Goal: Task Accomplishment & Management: Use online tool/utility

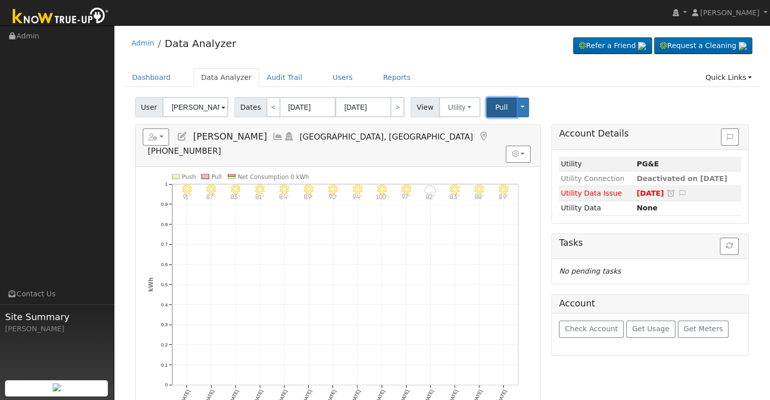
click at [495, 105] on span "Pull" at bounding box center [501, 107] width 13 height 8
click at [354, 105] on input "[DATE]" at bounding box center [363, 107] width 56 height 20
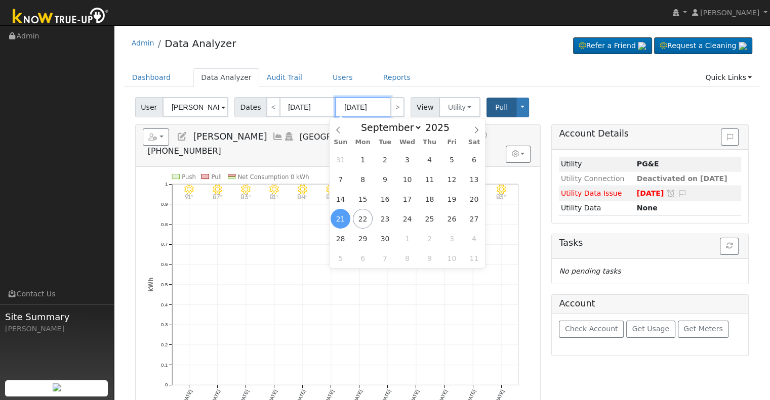
type input "09/19/2025"
click at [495, 103] on span "Pull" at bounding box center [501, 107] width 13 height 8
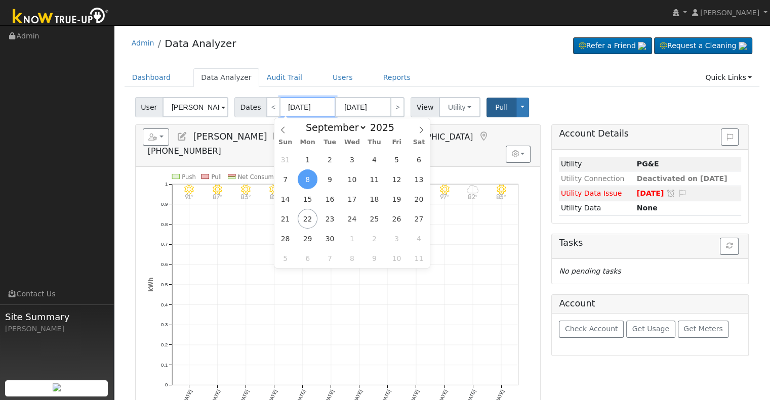
click at [300, 102] on input "[DATE]" at bounding box center [308, 107] width 56 height 20
type input "09/0/2025"
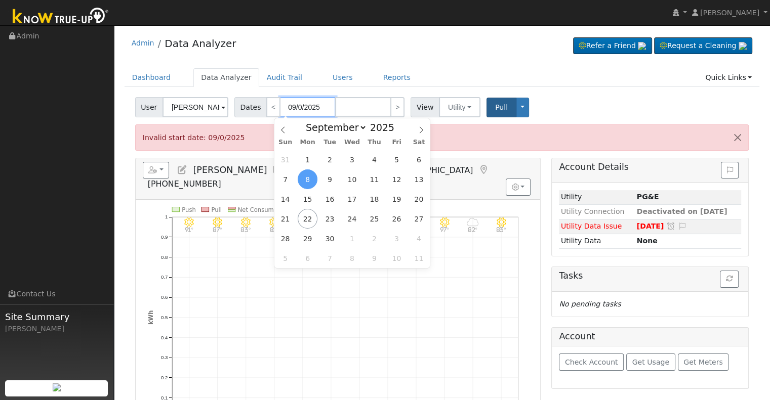
type input "[DATE]"
type input "09//2025"
type input "[DATE]"
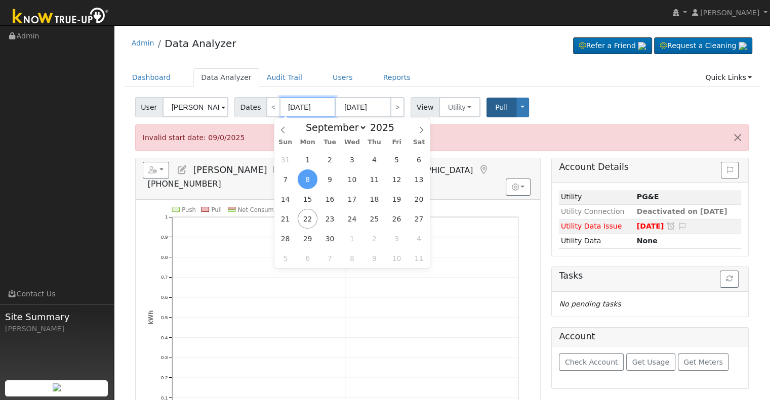
type input "[DATE]"
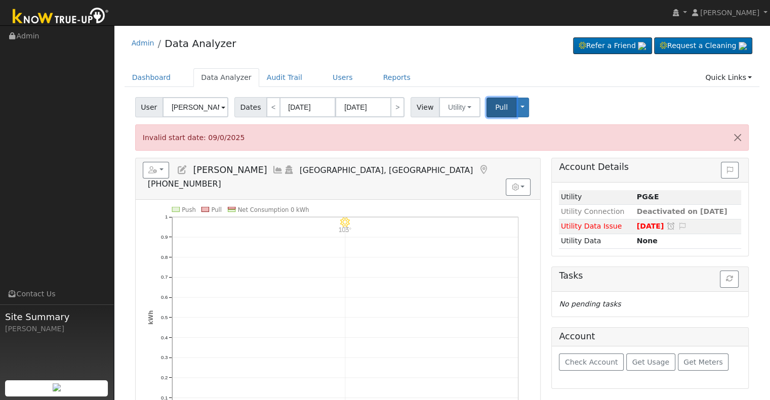
click at [495, 108] on span "Pull" at bounding box center [501, 107] width 13 height 8
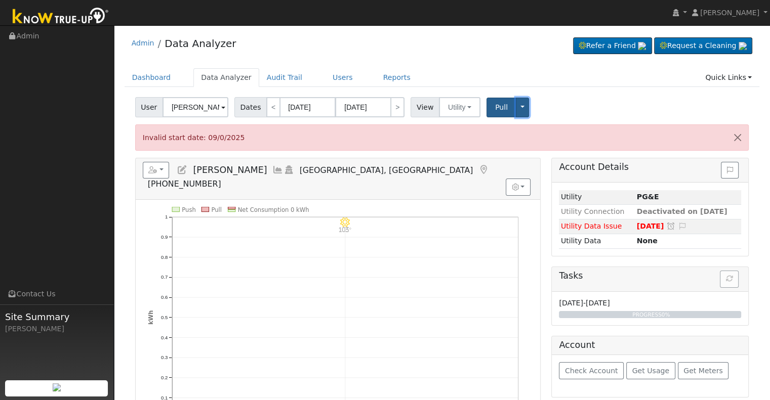
click at [516, 106] on button "Toggle Dropdown" at bounding box center [522, 108] width 13 height 20
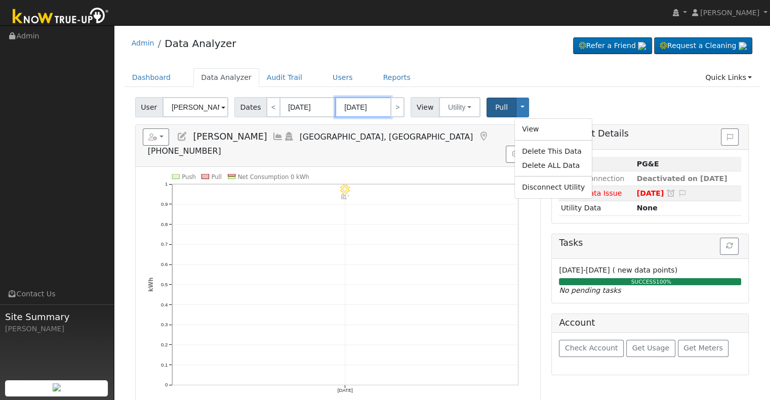
click at [361, 112] on input "[DATE]" at bounding box center [363, 107] width 56 height 20
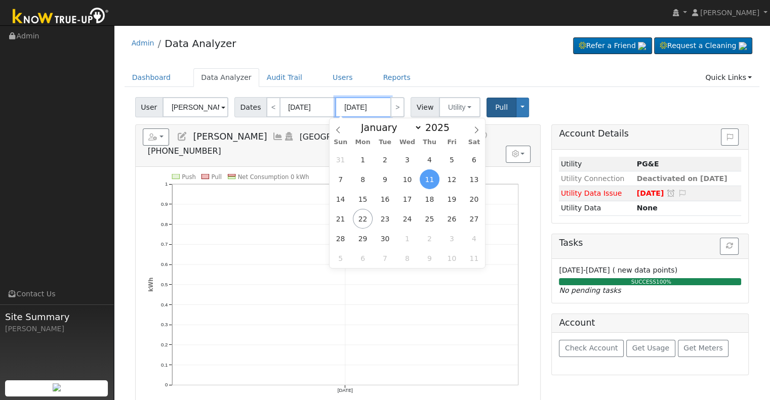
click at [354, 105] on input "[DATE]" at bounding box center [363, 107] width 56 height 20
click at [424, 198] on span "18" at bounding box center [430, 199] width 20 height 20
type input "[DATE]"
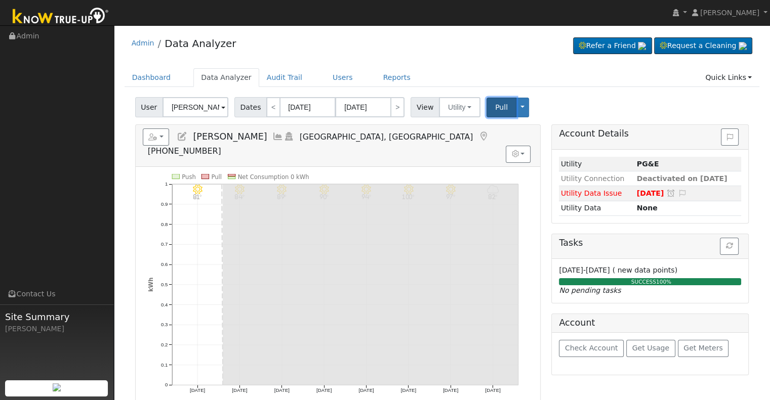
click at [486, 107] on button "Pull" at bounding box center [501, 108] width 30 height 20
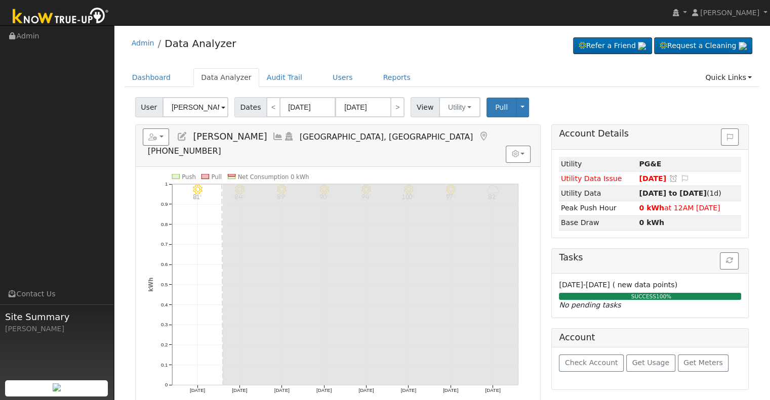
click at [272, 137] on icon at bounding box center [277, 136] width 11 height 9
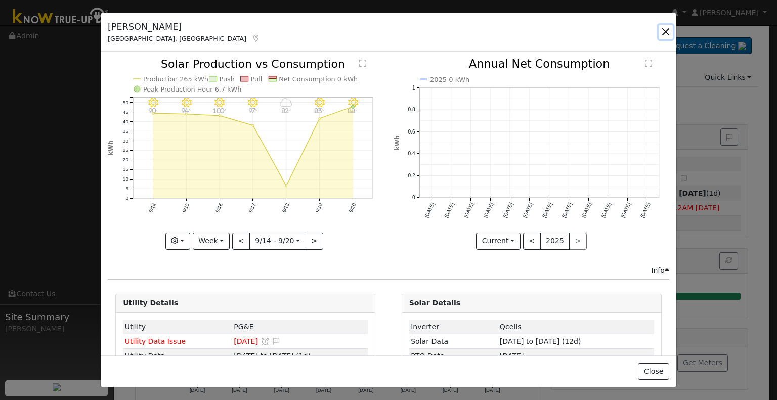
click at [662, 33] on button "button" at bounding box center [666, 32] width 14 height 14
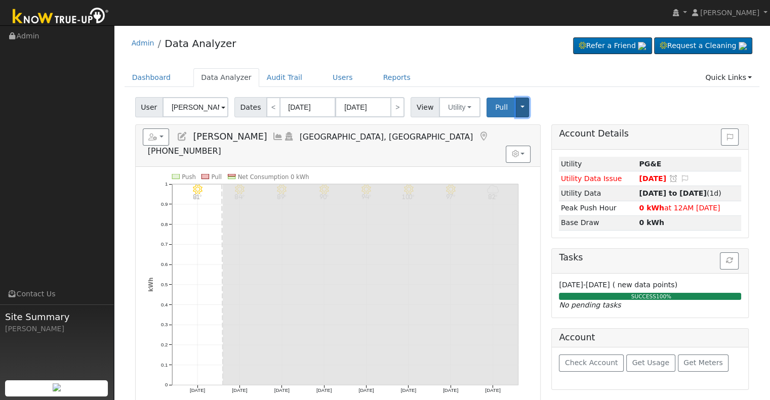
click at [516, 107] on button "Toggle Dropdown" at bounding box center [522, 108] width 13 height 20
click at [523, 186] on link "Disconnect Utility" at bounding box center [553, 187] width 77 height 14
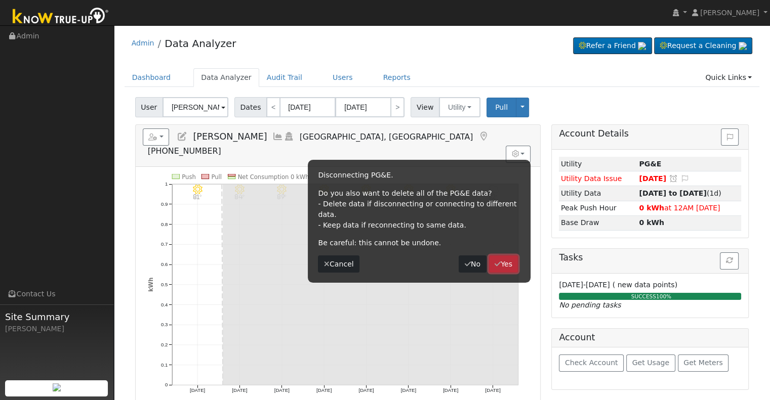
click at [498, 261] on icon "button" at bounding box center [497, 264] width 6 height 7
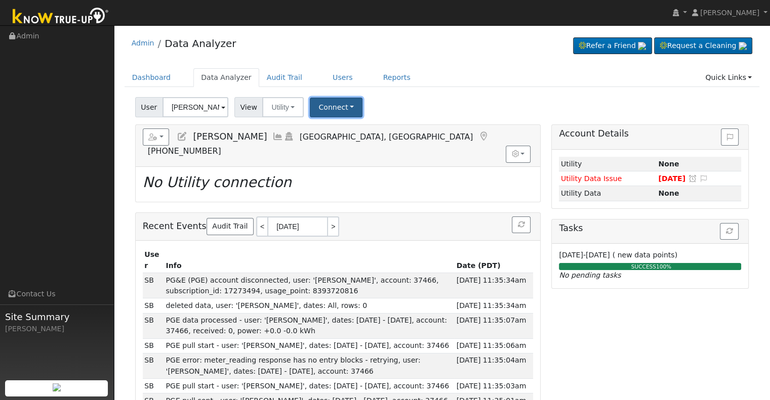
click at [348, 102] on button "Connect" at bounding box center [336, 108] width 53 height 20
click at [334, 127] on link "Select a Provider" at bounding box center [349, 129] width 79 height 14
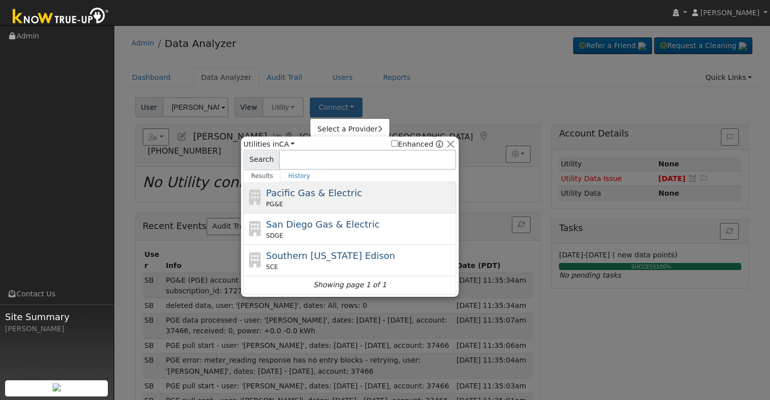
click at [279, 200] on div "PG&E" at bounding box center [360, 204] width 188 height 9
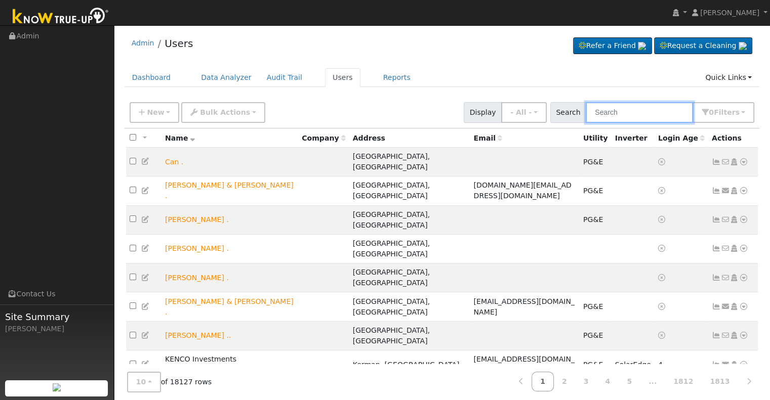
click at [610, 114] on input "text" at bounding box center [639, 112] width 107 height 21
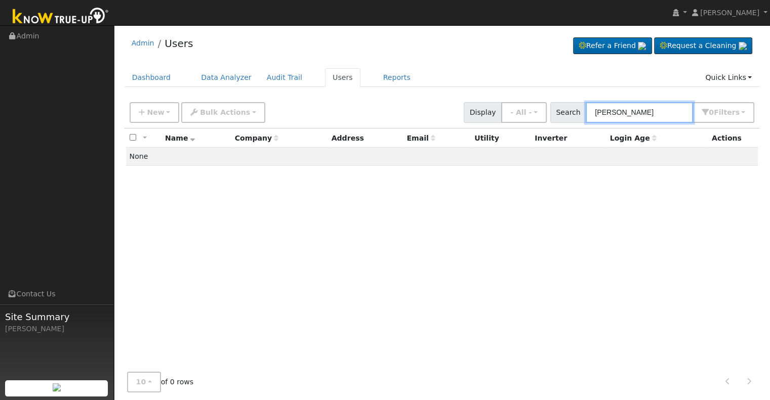
click at [605, 110] on input "allan buc" at bounding box center [639, 112] width 107 height 21
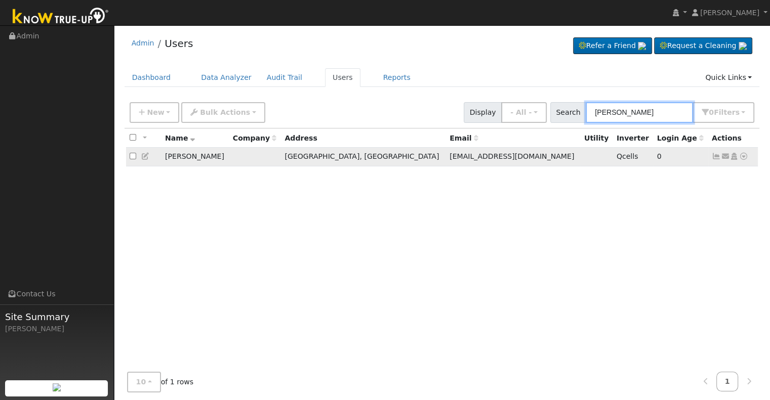
type input "alan buc"
click at [712, 157] on icon at bounding box center [716, 156] width 9 height 7
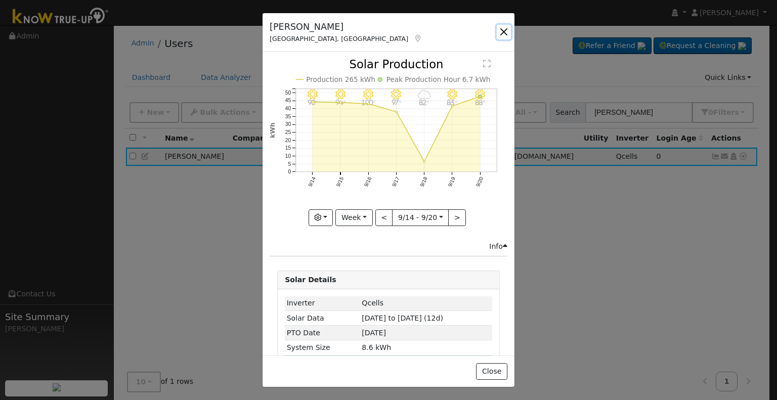
click at [503, 30] on button "button" at bounding box center [504, 32] width 14 height 14
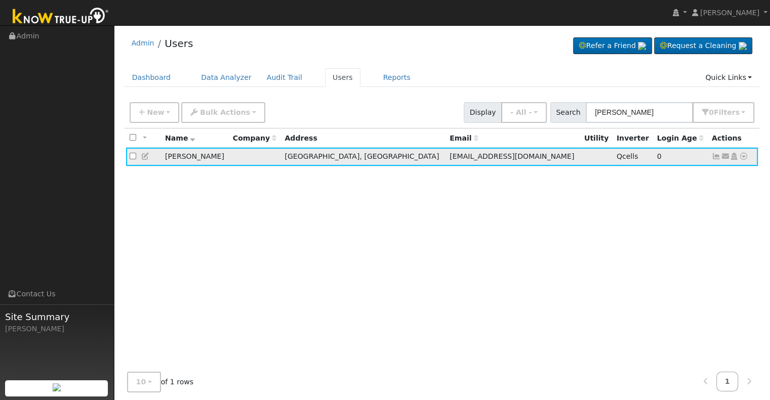
click at [743, 157] on icon at bounding box center [743, 156] width 9 height 7
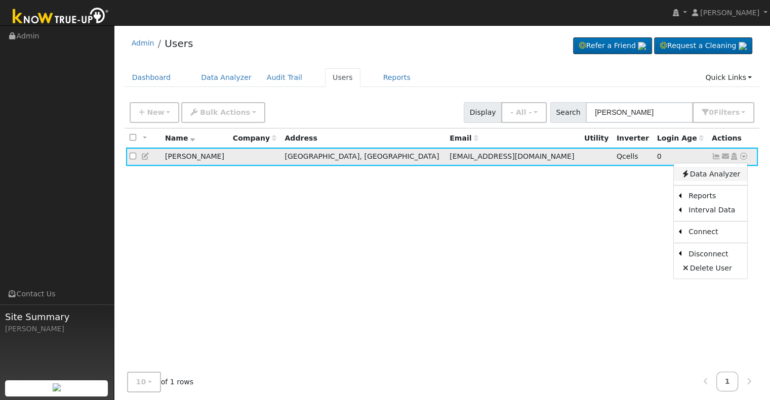
click at [709, 175] on link "Data Analyzer" at bounding box center [710, 174] width 73 height 14
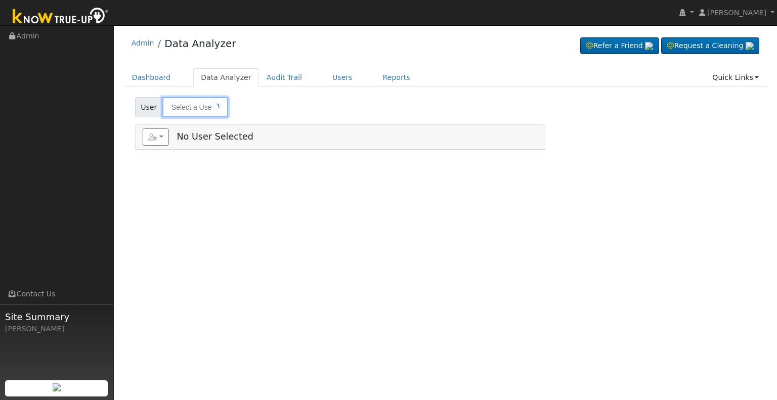
type input "[PERSON_NAME]"
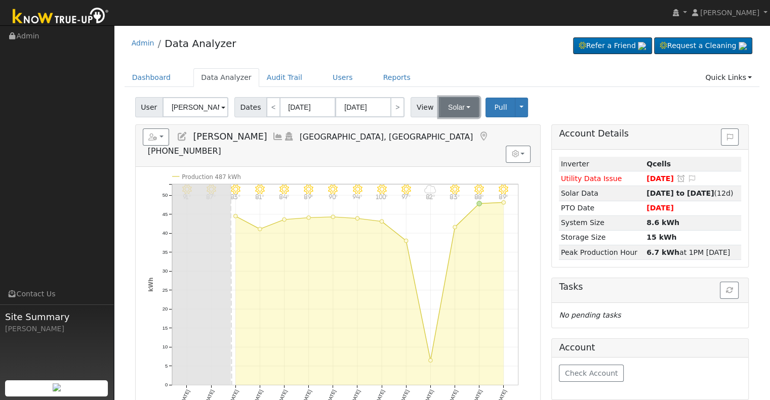
click at [449, 107] on button "Solar" at bounding box center [459, 107] width 40 height 20
click at [449, 129] on link "Utility" at bounding box center [472, 129] width 70 height 14
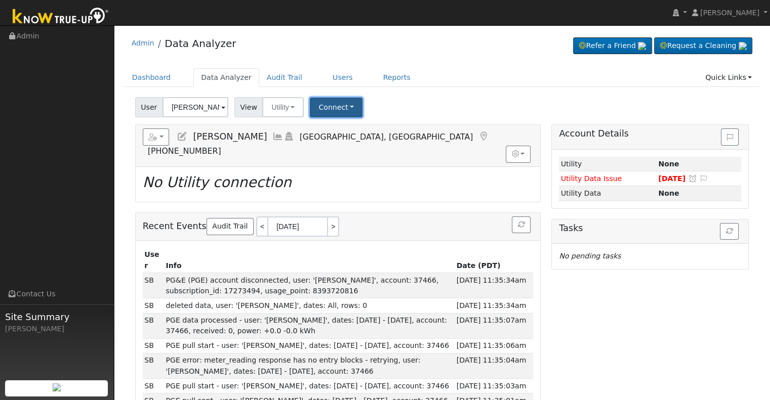
click at [332, 109] on button "Connect" at bounding box center [336, 108] width 53 height 20
click at [332, 127] on link "Select a Provider" at bounding box center [349, 129] width 79 height 14
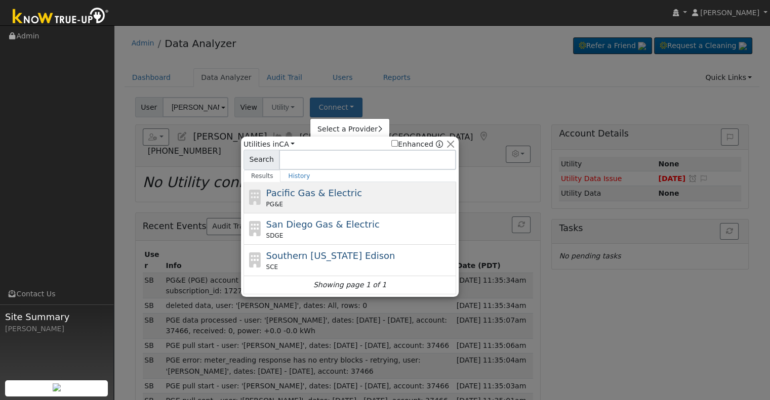
click at [296, 195] on span "Pacific Gas & Electric" at bounding box center [314, 193] width 96 height 11
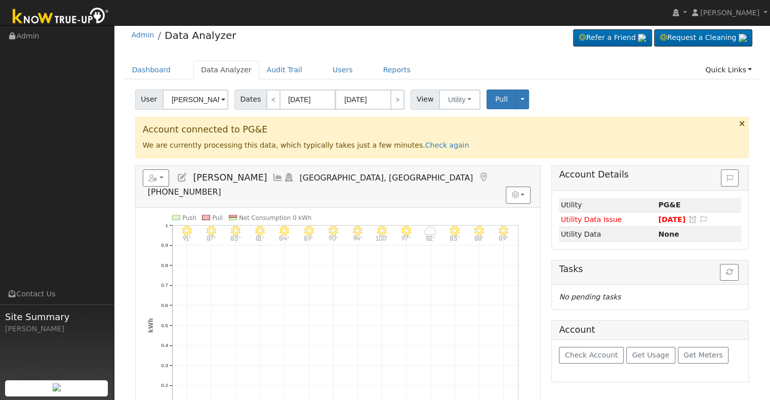
scroll to position [35, 0]
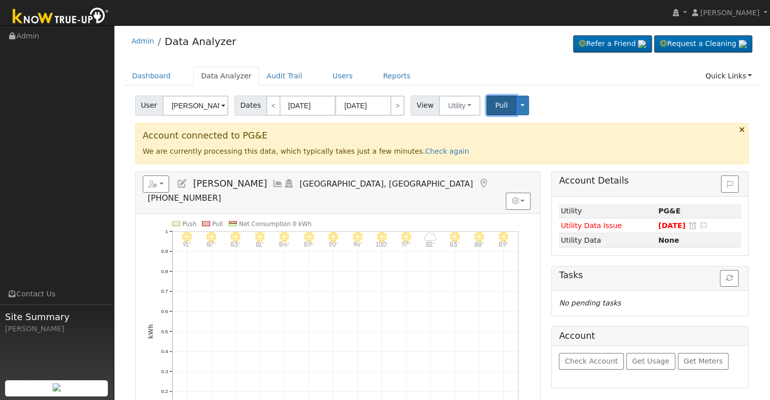
click at [486, 109] on button "Pull" at bounding box center [501, 106] width 30 height 20
click at [495, 104] on span "Pull" at bounding box center [501, 105] width 13 height 8
click at [302, 101] on input "[DATE]" at bounding box center [308, 106] width 56 height 20
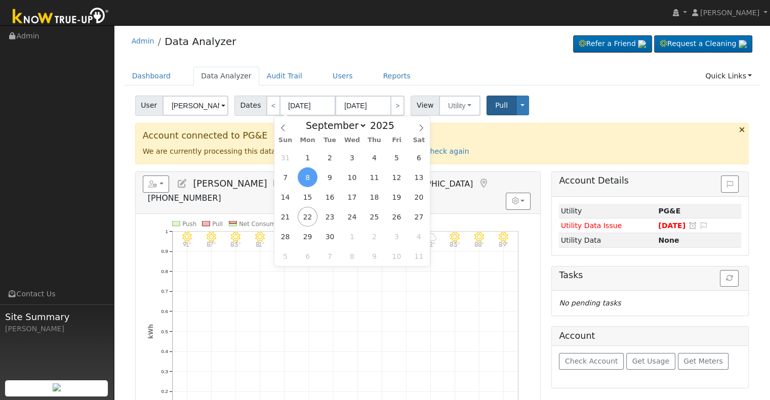
click at [182, 182] on icon at bounding box center [182, 183] width 11 height 9
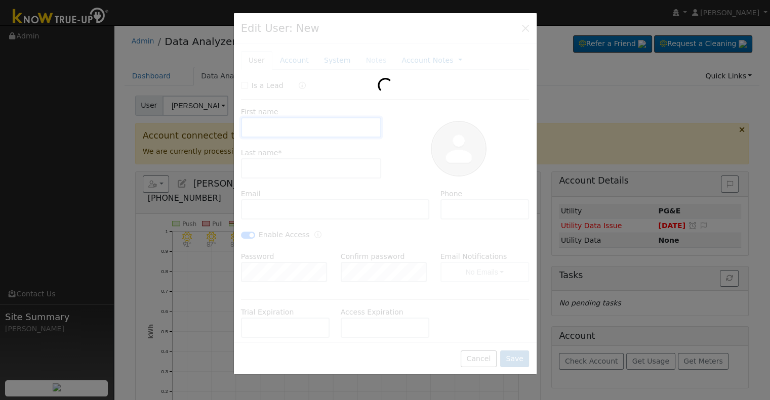
type input "[DATE]"
type input "[PERSON_NAME]"
type input "Bucknell"
type input "[EMAIL_ADDRESS][DOMAIN_NAME]"
type input "[PHONE_NUMBER]"
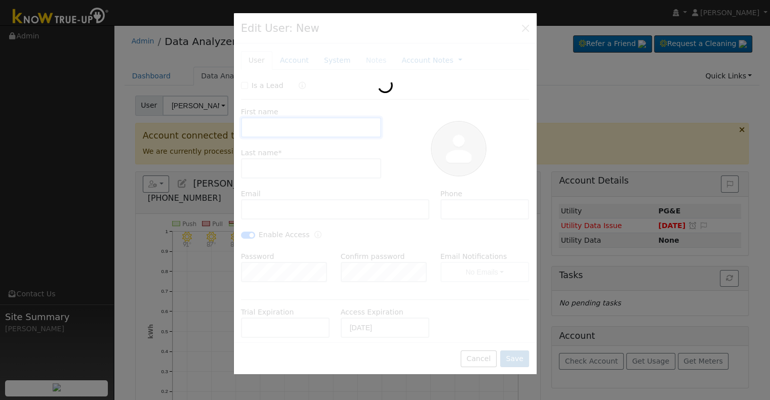
checkbox input "true"
type input "Default Account"
type input "[STREET_ADDRESS][PERSON_NAME][PERSON_NAME]"
type input "[GEOGRAPHIC_DATA]"
type input "CA"
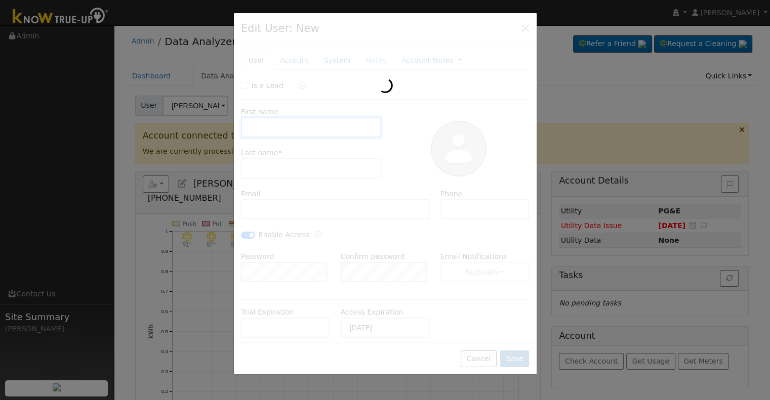
type input "93314"
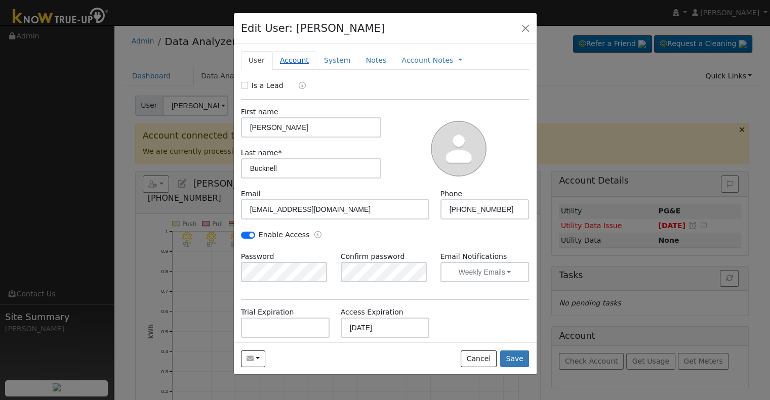
click at [291, 58] on link "Account" at bounding box center [294, 60] width 44 height 19
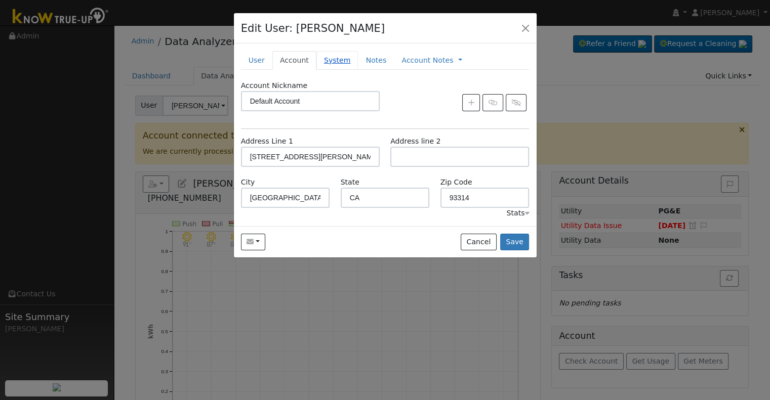
click at [331, 60] on link "System" at bounding box center [337, 60] width 42 height 19
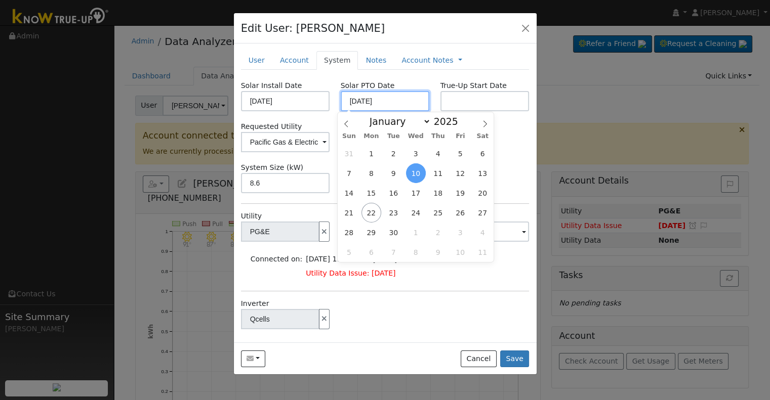
drag, startPoint x: 385, startPoint y: 96, endPoint x: 287, endPoint y: 102, distance: 97.3
click at [287, 102] on div "Solar Install Date [DATE] Solar PTO Date [DATE] True-Up Start Date" at bounding box center [384, 95] width 299 height 31
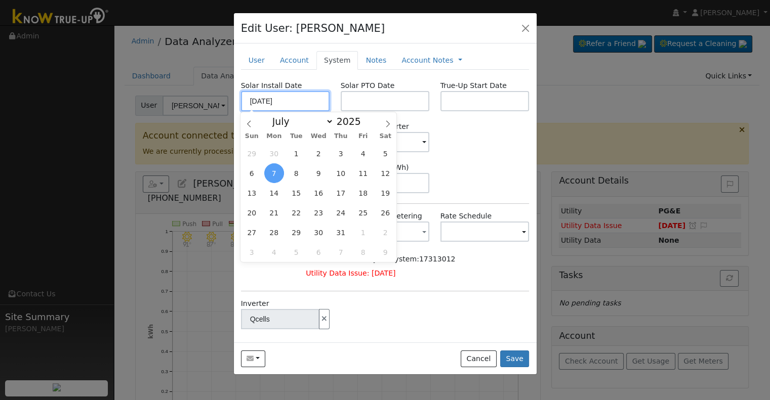
drag, startPoint x: 291, startPoint y: 102, endPoint x: 218, endPoint y: 108, distance: 73.6
click at [218, 108] on div "Edit User: [PERSON_NAME] Default Account Default Account [STREET_ADDRESS][PERSO…" at bounding box center [385, 200] width 770 height 400
click at [513, 356] on button "Save" at bounding box center [514, 359] width 29 height 17
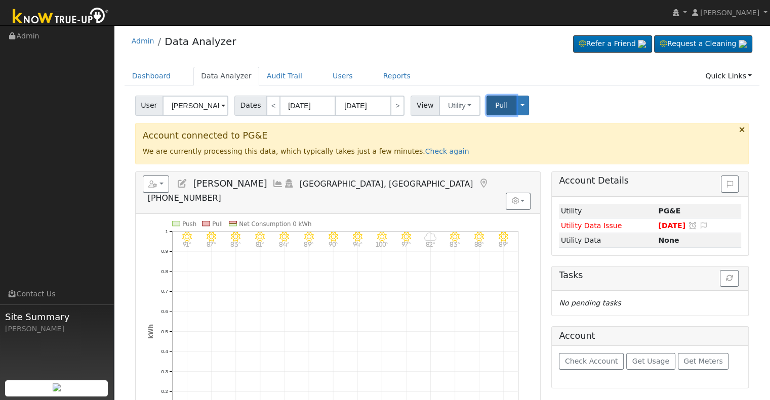
click at [495, 101] on span "Pull" at bounding box center [501, 105] width 13 height 8
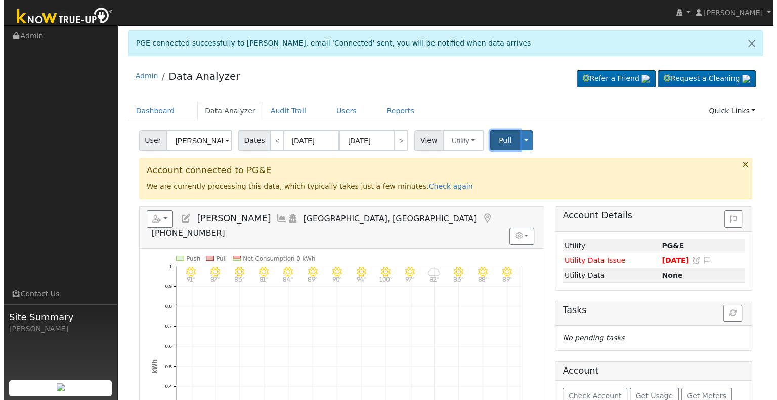
scroll to position [2, 0]
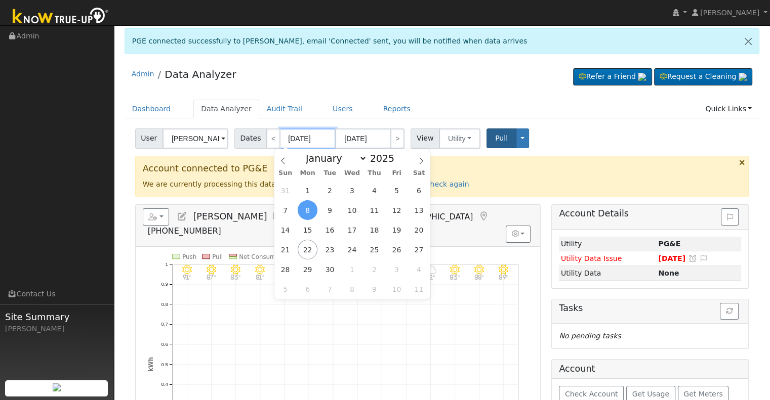
click at [298, 134] on input "[DATE]" at bounding box center [308, 139] width 56 height 20
click at [299, 135] on input "[DATE]" at bounding box center [308, 139] width 56 height 20
type input "09/0/2025"
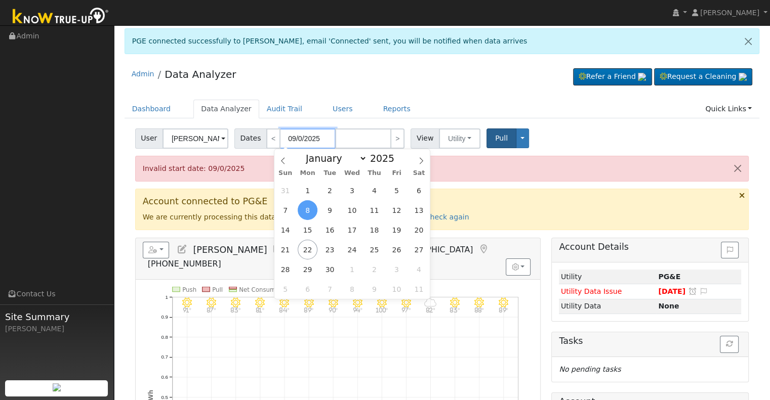
type input "[DATE]"
type input "09//2025"
type input "[DATE]"
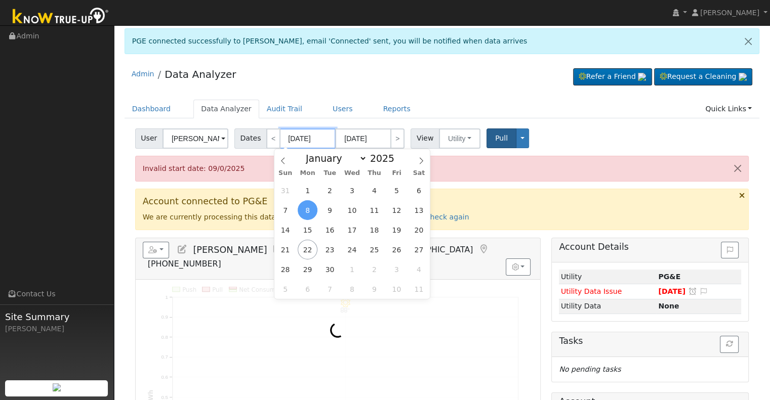
type input "[DATE]"
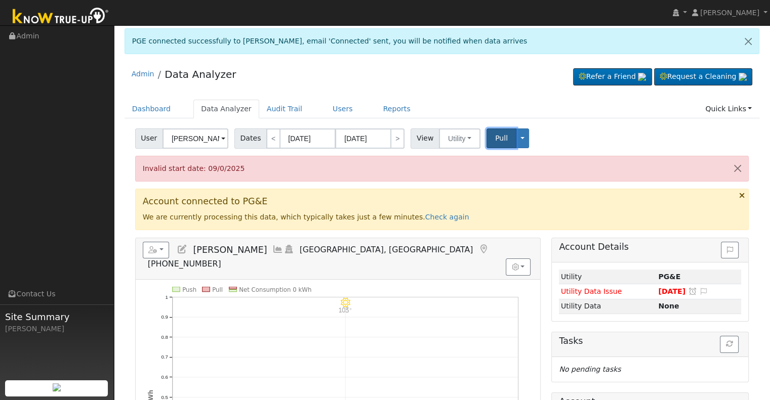
click at [495, 135] on span "Pull" at bounding box center [501, 138] width 13 height 8
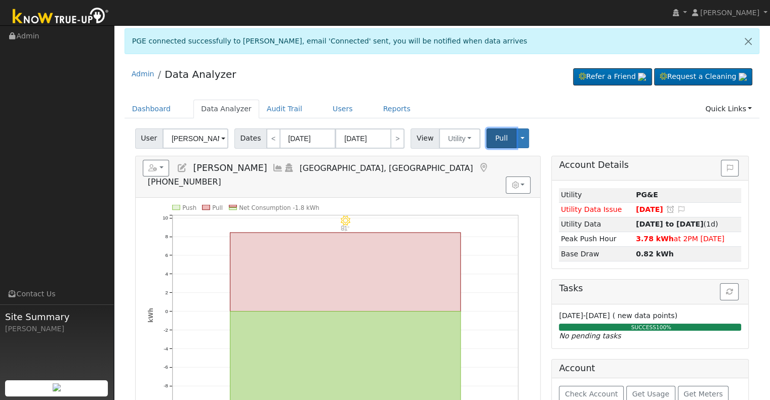
click at [495, 137] on span "Pull" at bounding box center [501, 138] width 13 height 8
click at [744, 45] on link at bounding box center [747, 41] width 21 height 25
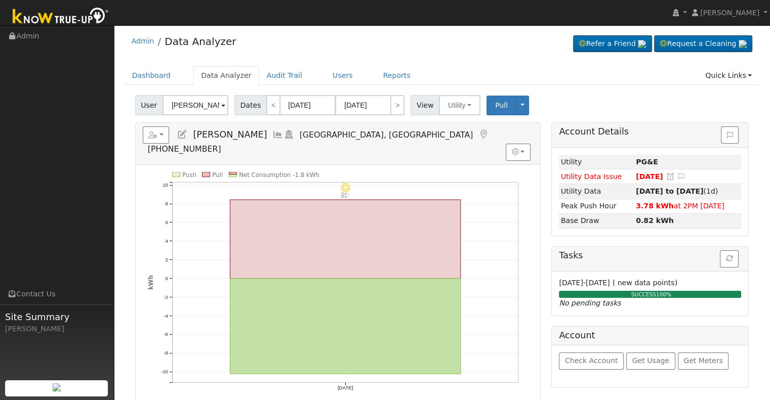
click at [272, 133] on icon at bounding box center [277, 134] width 11 height 9
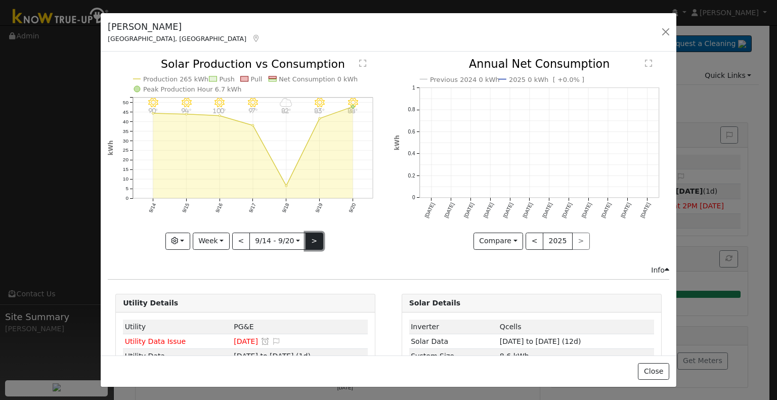
click at [308, 236] on button ">" at bounding box center [315, 241] width 18 height 17
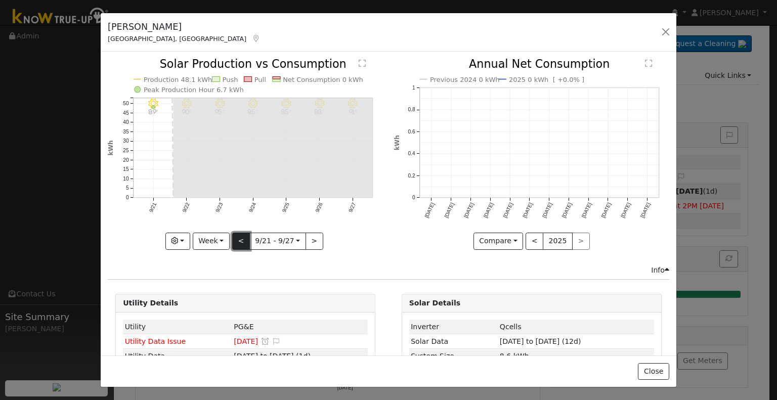
click at [243, 240] on button "<" at bounding box center [241, 241] width 18 height 17
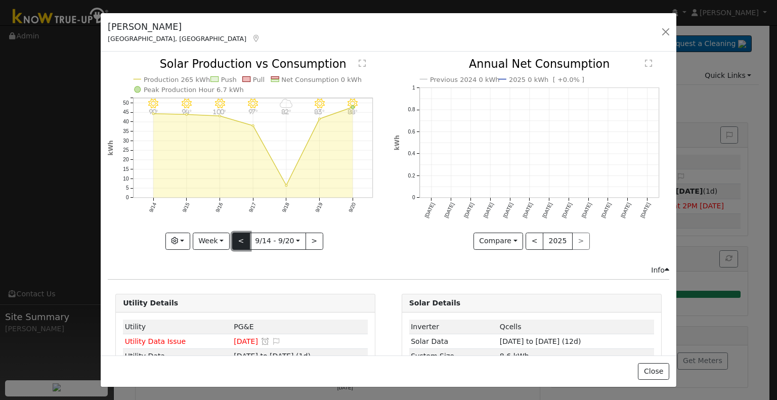
click at [243, 240] on button "<" at bounding box center [241, 241] width 18 height 17
type input "[DATE]"
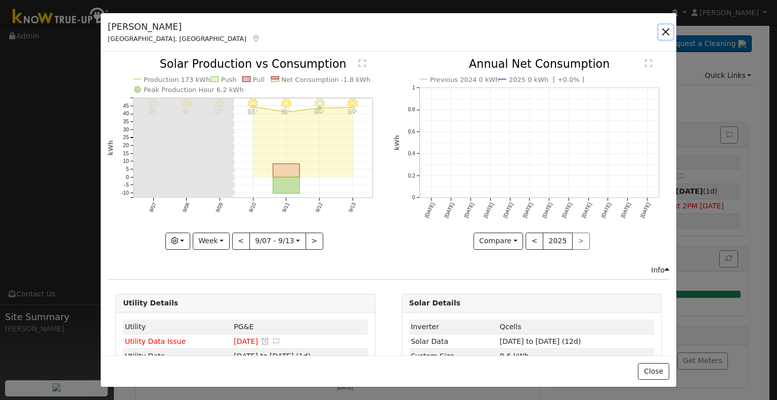
click at [668, 29] on button "button" at bounding box center [666, 32] width 14 height 14
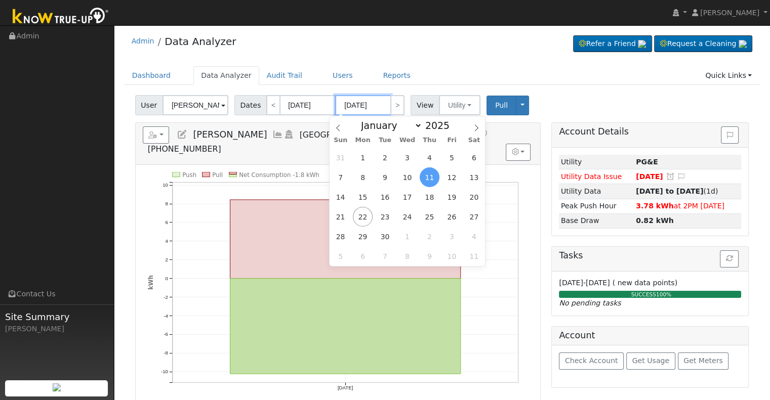
click at [356, 102] on input "[DATE]" at bounding box center [363, 105] width 56 height 20
click at [432, 197] on span "18" at bounding box center [430, 197] width 20 height 20
type input "[DATE]"
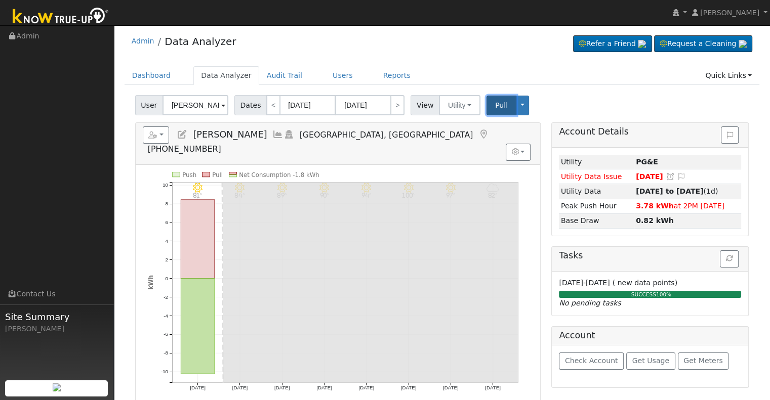
click at [495, 103] on span "Pull" at bounding box center [501, 105] width 13 height 8
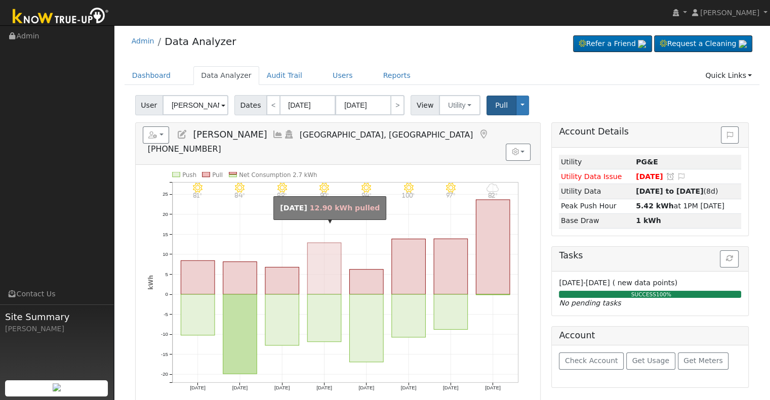
click at [323, 271] on rect "onclick=""" at bounding box center [324, 269] width 34 height 52
type input "[DATE]"
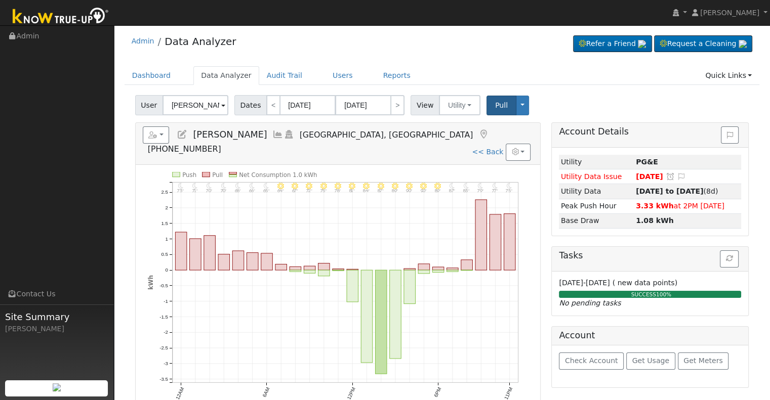
click at [272, 134] on icon at bounding box center [277, 134] width 11 height 9
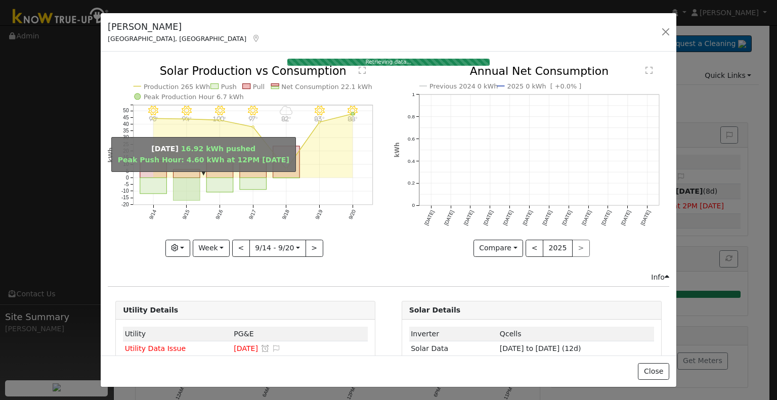
click at [186, 184] on rect "onclick=""" at bounding box center [187, 189] width 27 height 23
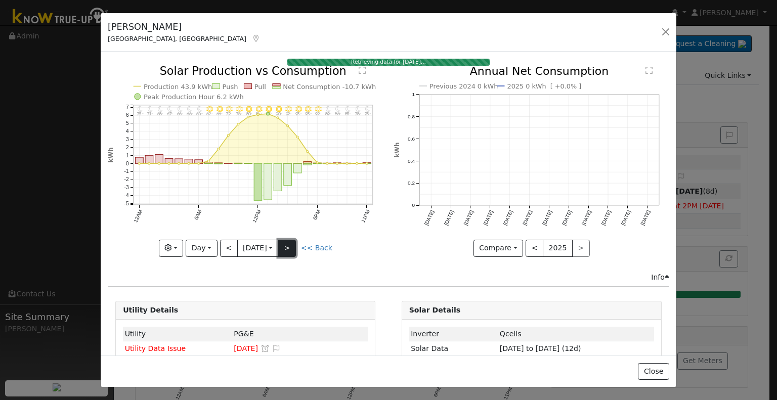
click at [287, 240] on button ">" at bounding box center [287, 248] width 18 height 17
type input "[DATE]"
